Goal: Information Seeking & Learning: Learn about a topic

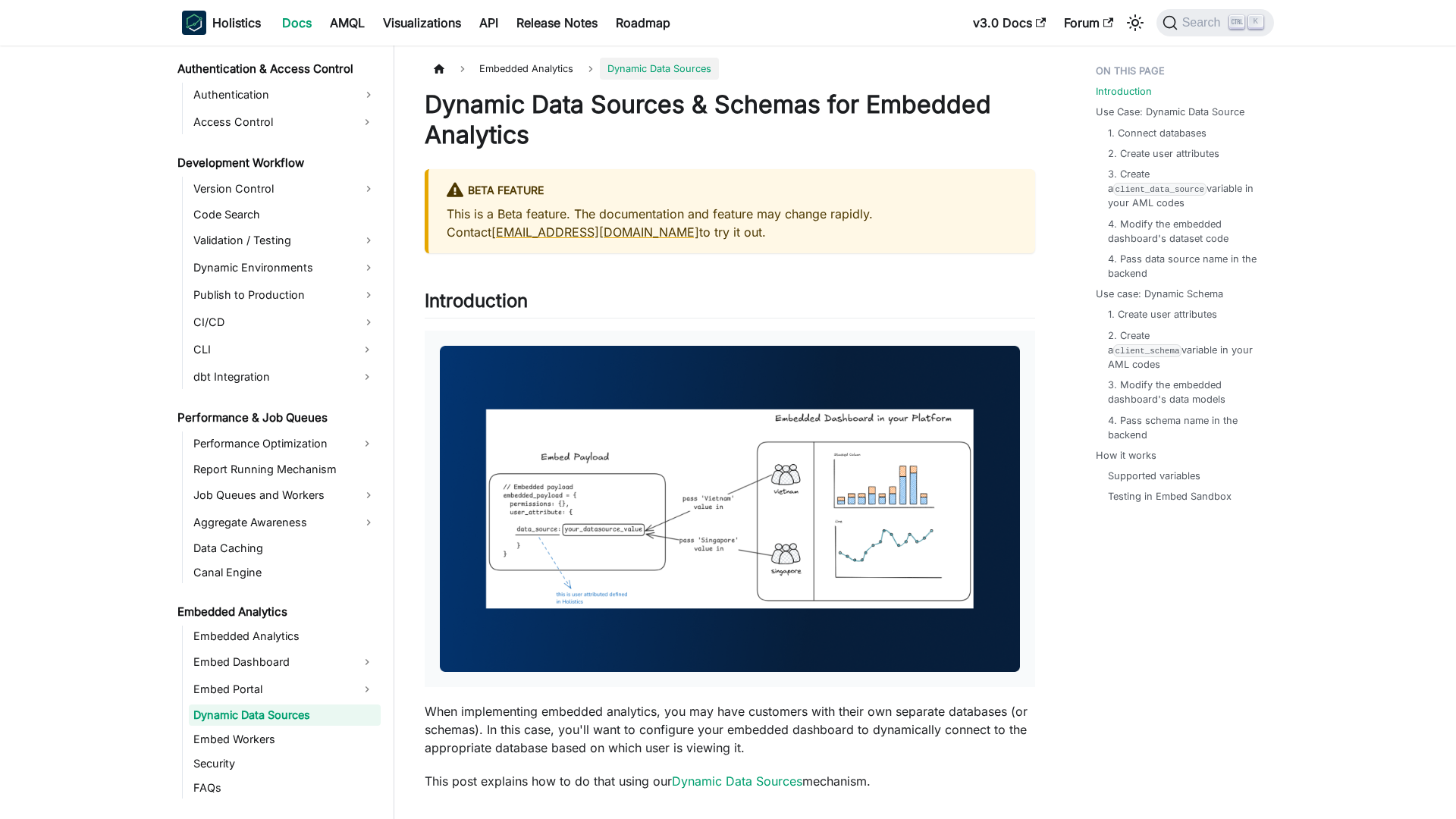
scroll to position [1113, 0]
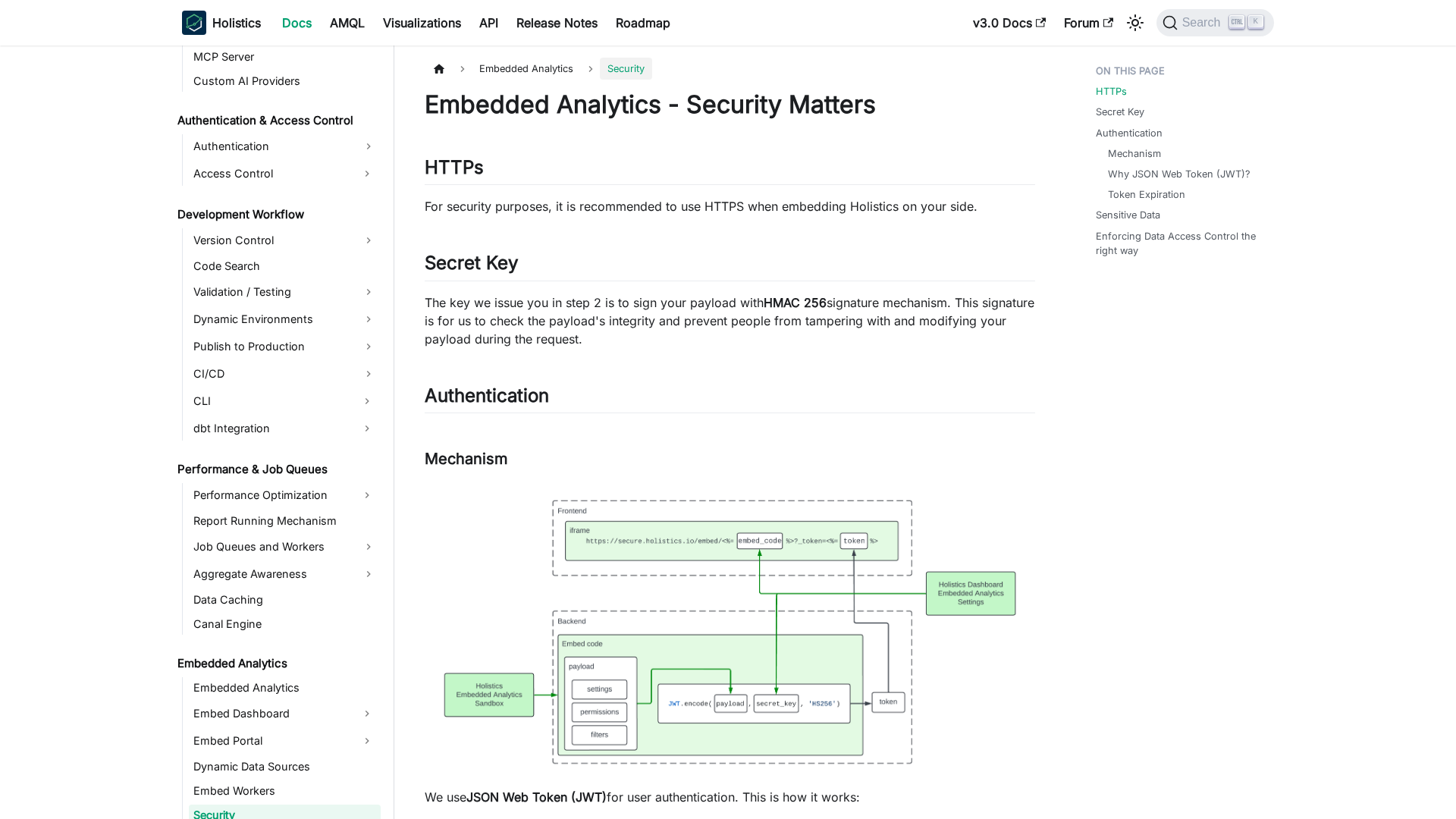
scroll to position [1162, 0]
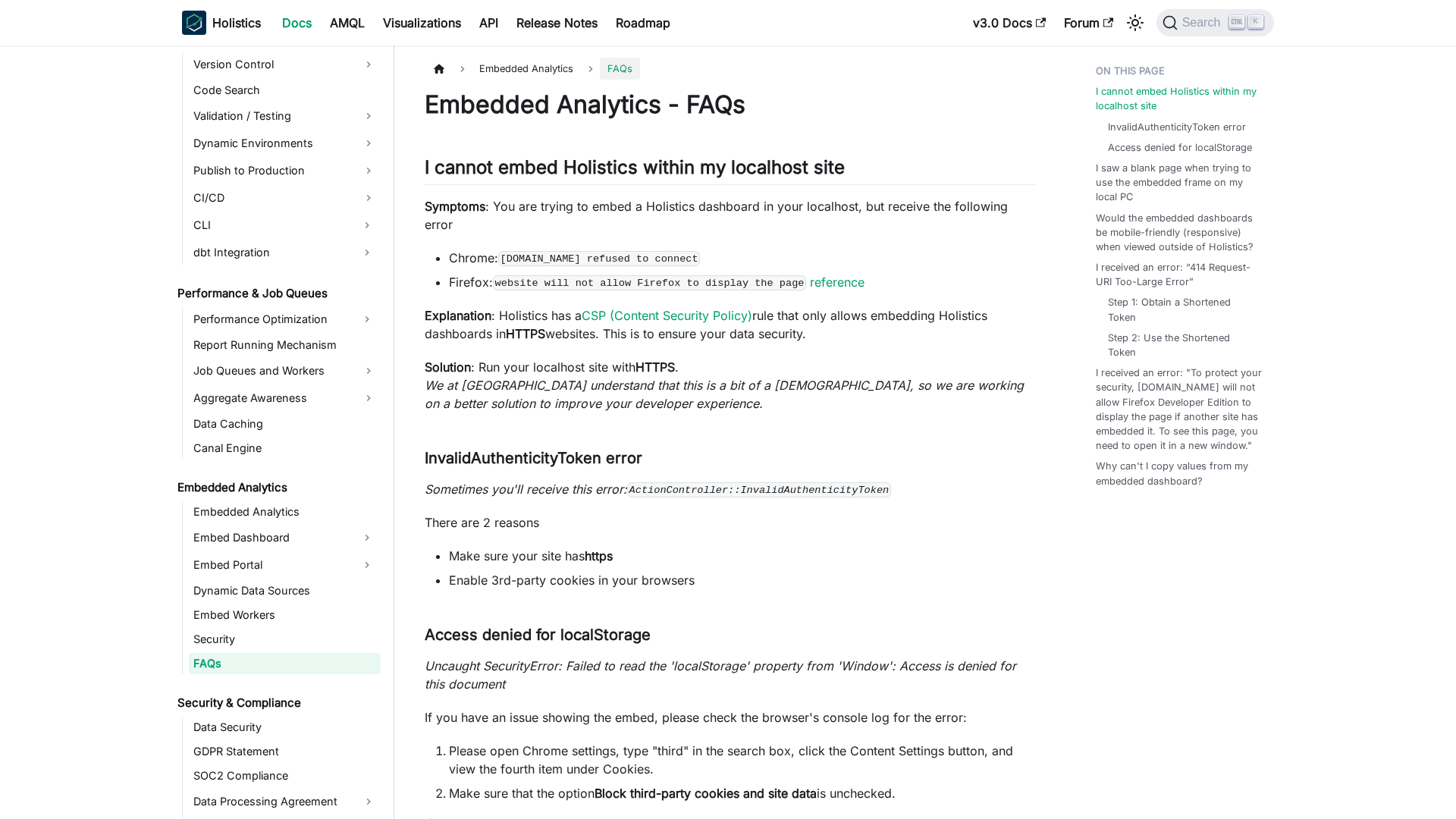
scroll to position [1187, 0]
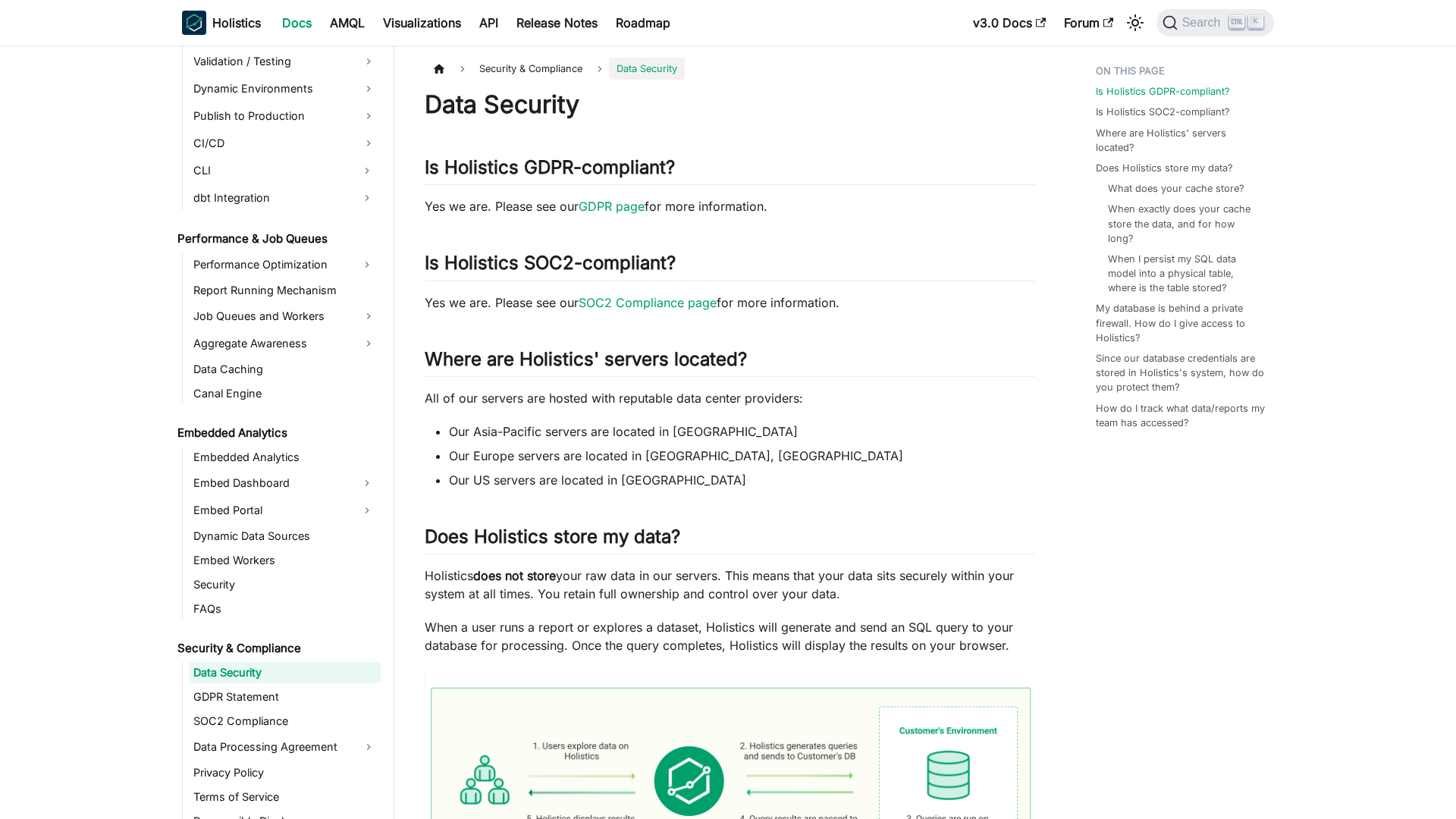
scroll to position [1250, 0]
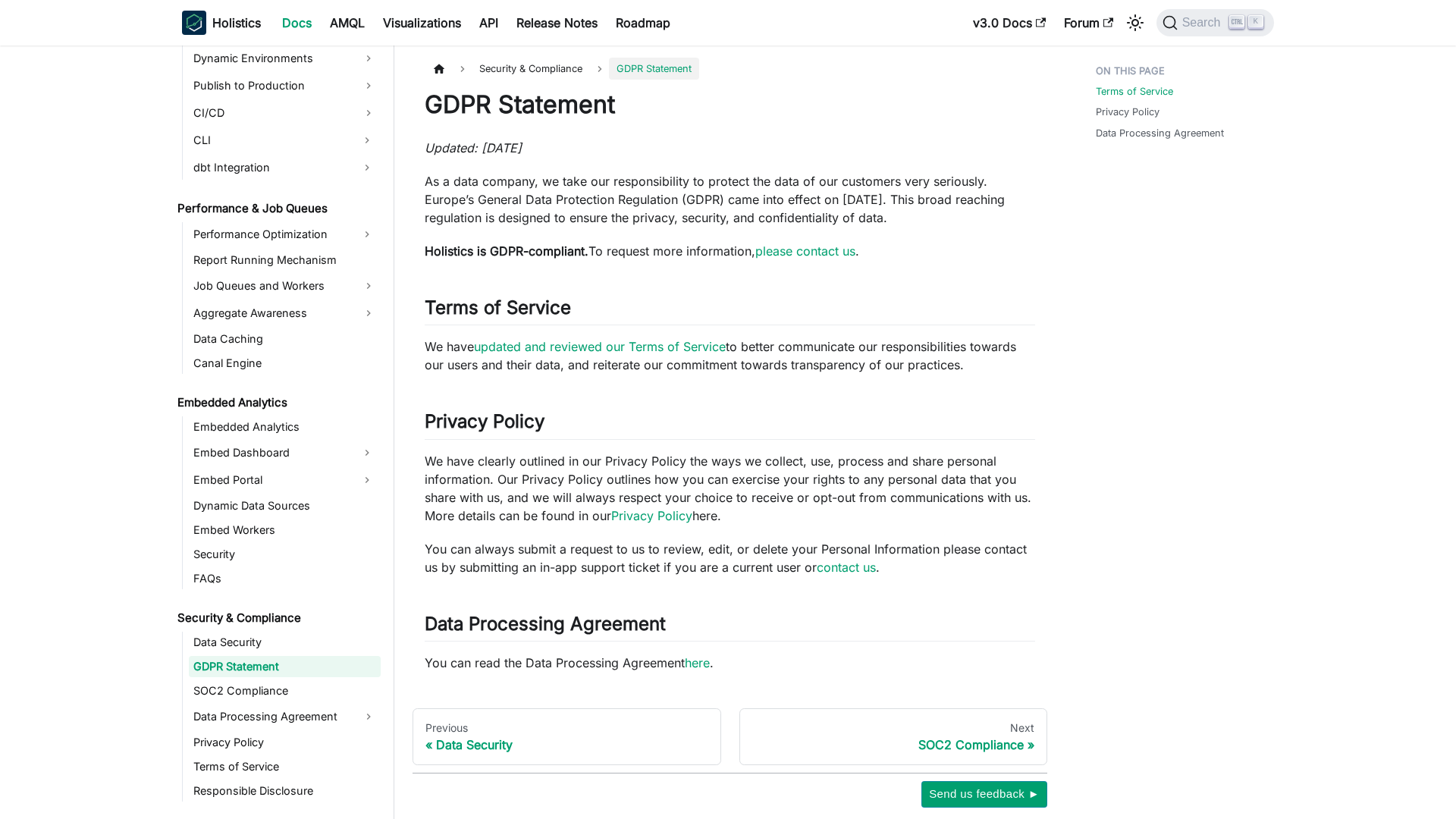
scroll to position [1275, 0]
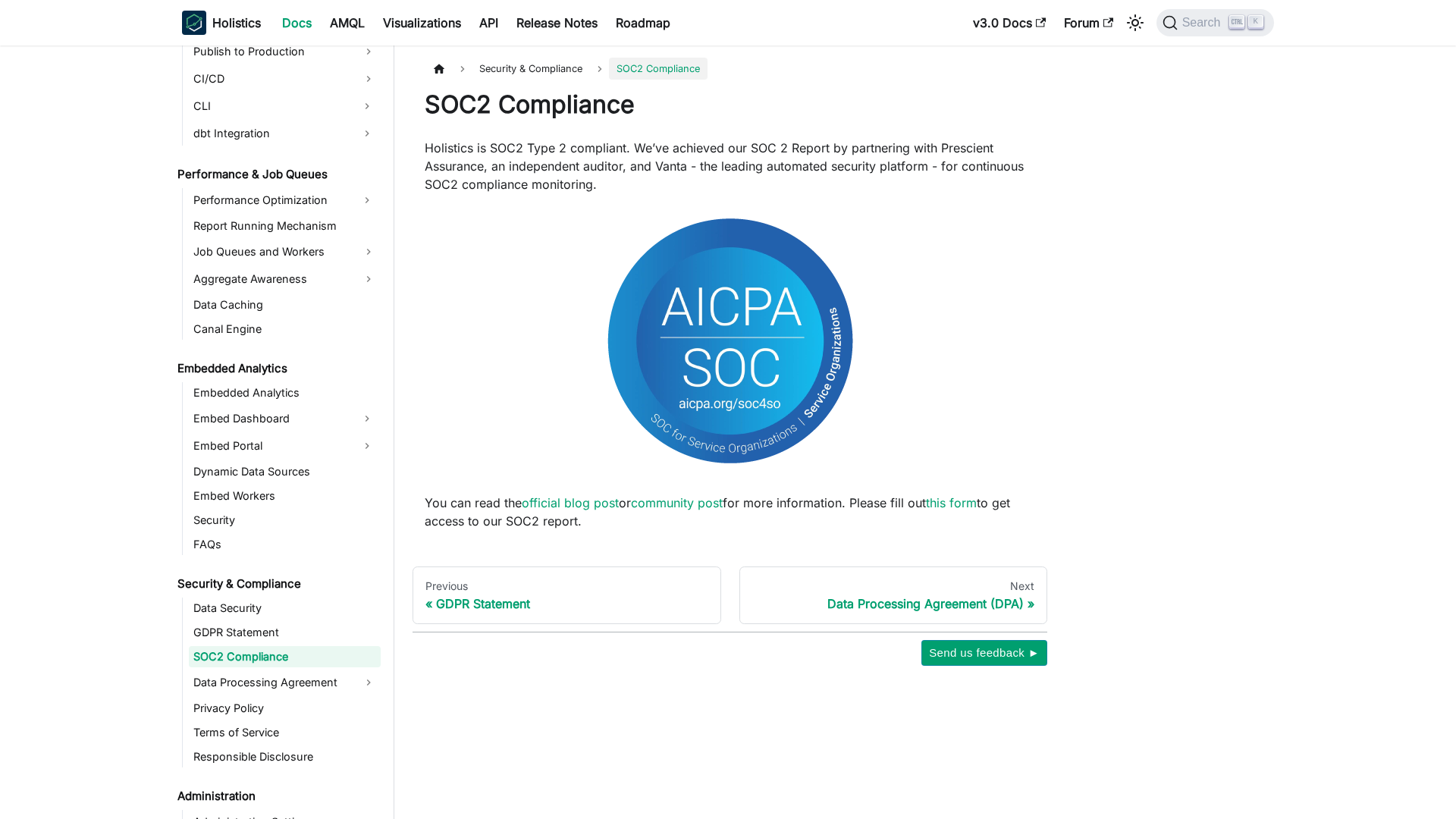
scroll to position [1299, 0]
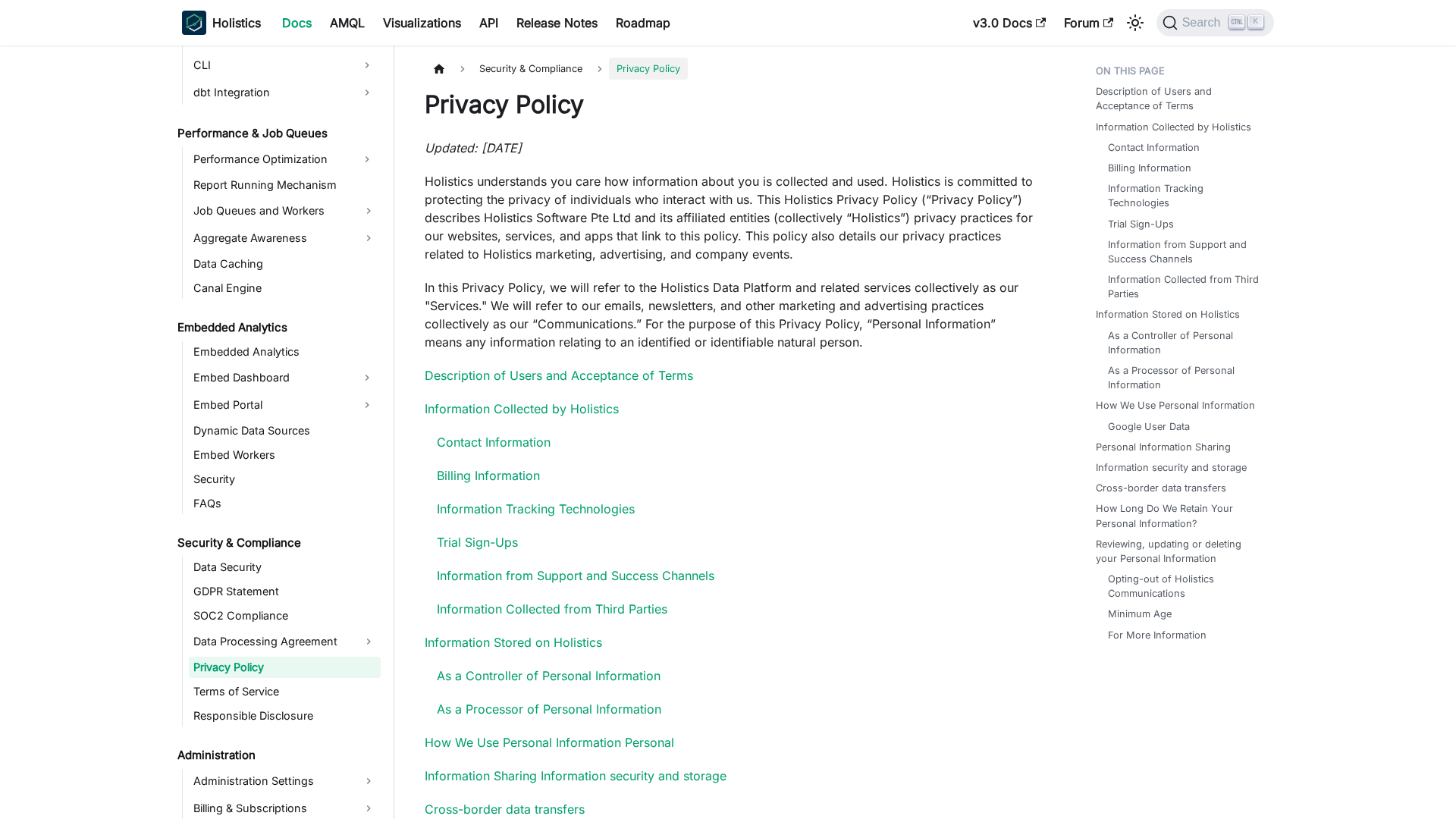
scroll to position [1350, 0]
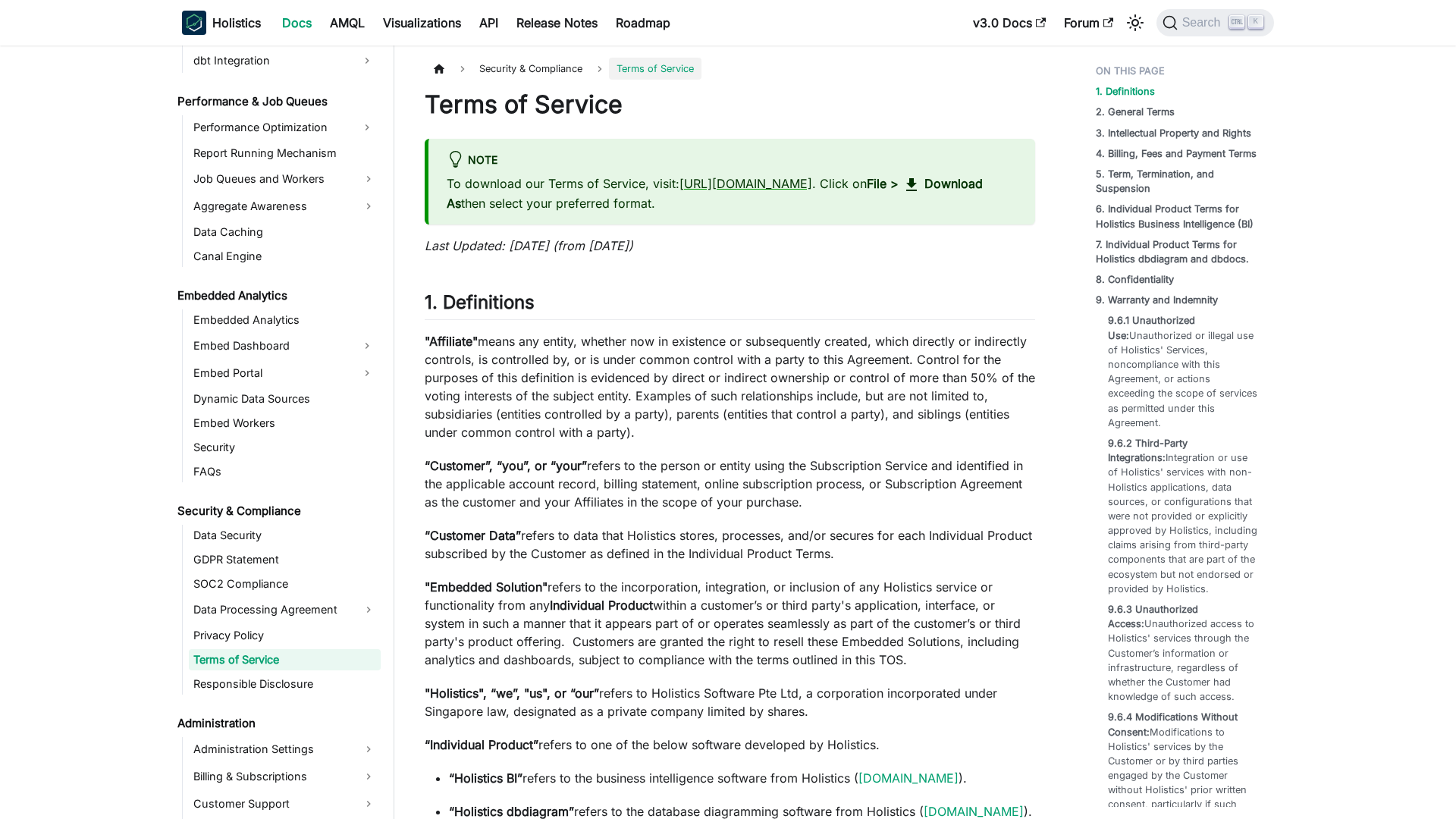
scroll to position [1375, 0]
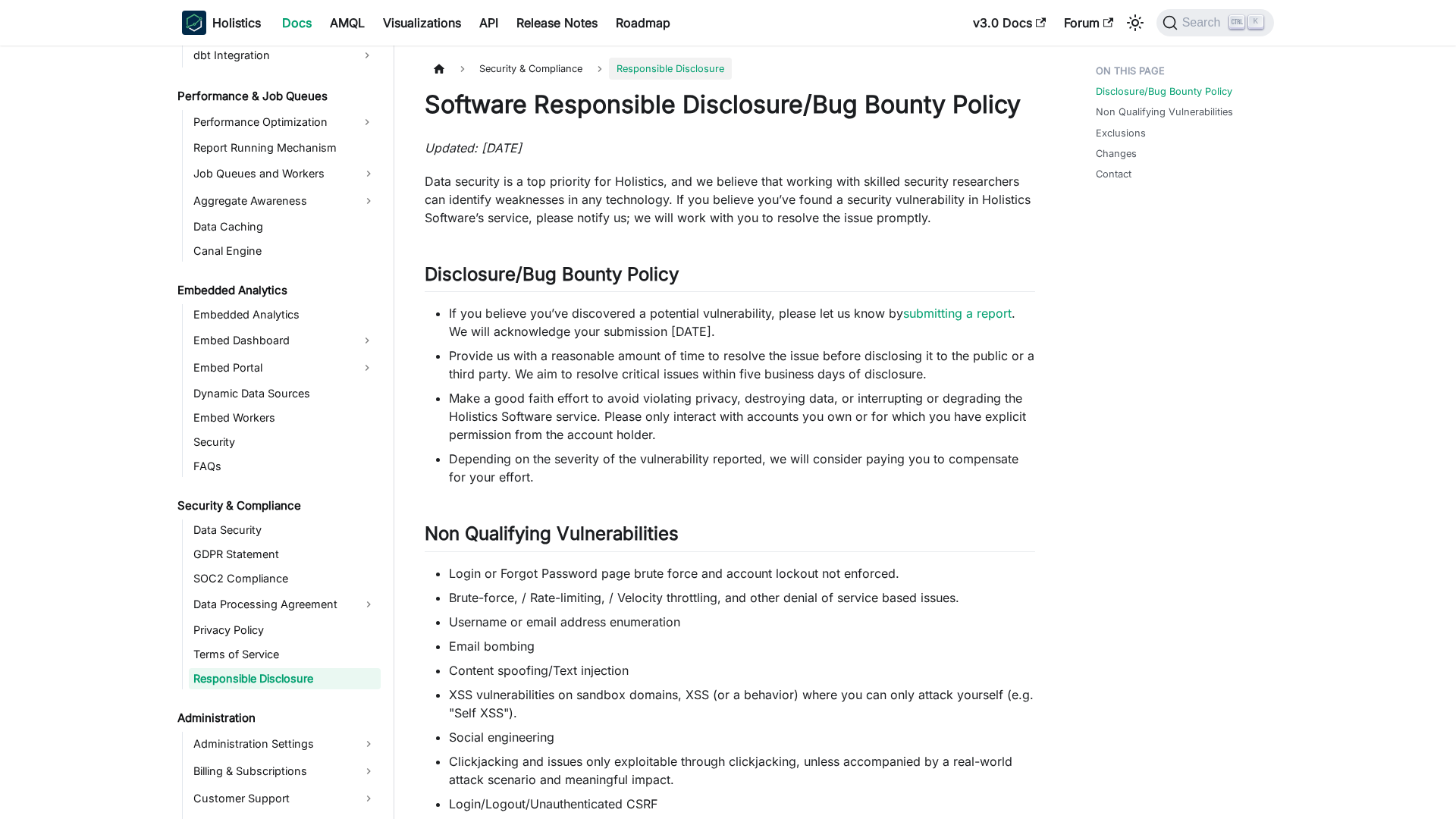
scroll to position [1399, 0]
